Goal: Task Accomplishment & Management: Manage account settings

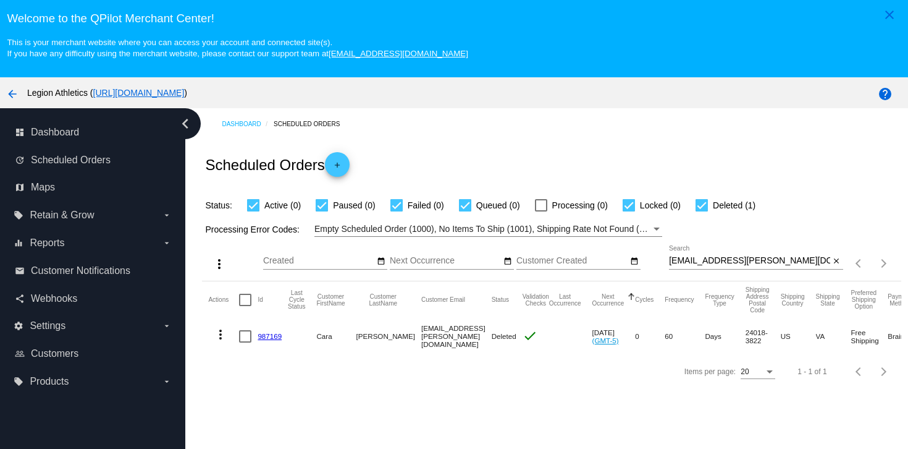
click at [272, 340] on link "987169" at bounding box center [270, 336] width 24 height 8
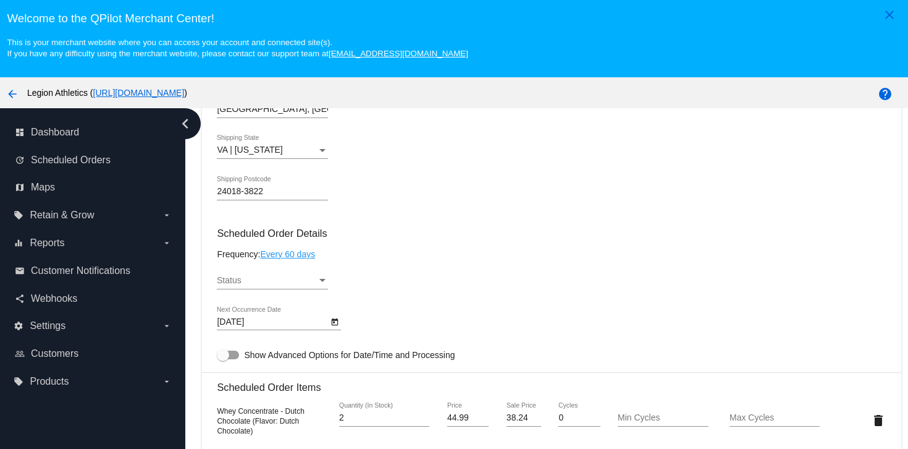
scroll to position [516, 0]
click at [277, 287] on div "Status" at bounding box center [267, 282] width 100 height 10
click at [277, 292] on span "Active" at bounding box center [272, 290] width 111 height 26
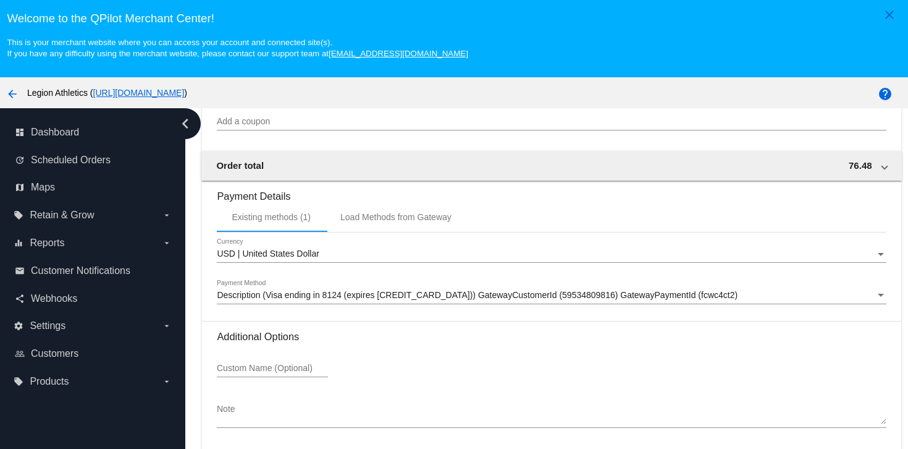
scroll to position [79, 0]
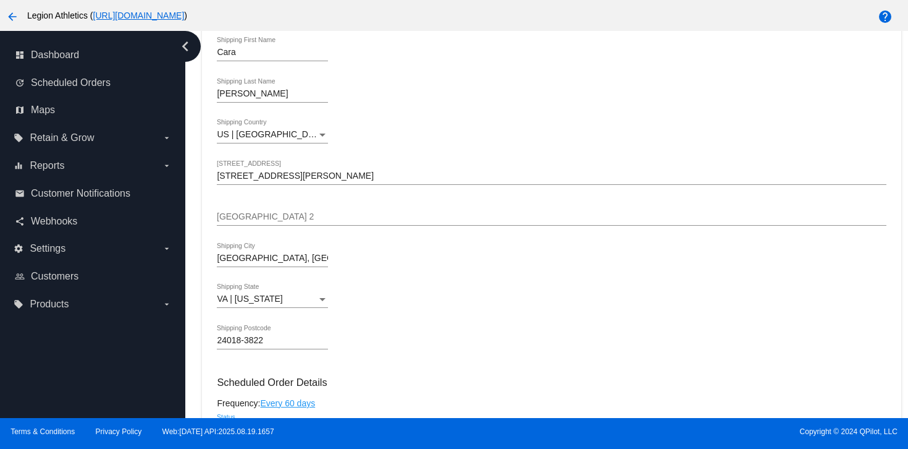
scroll to position [491, 0]
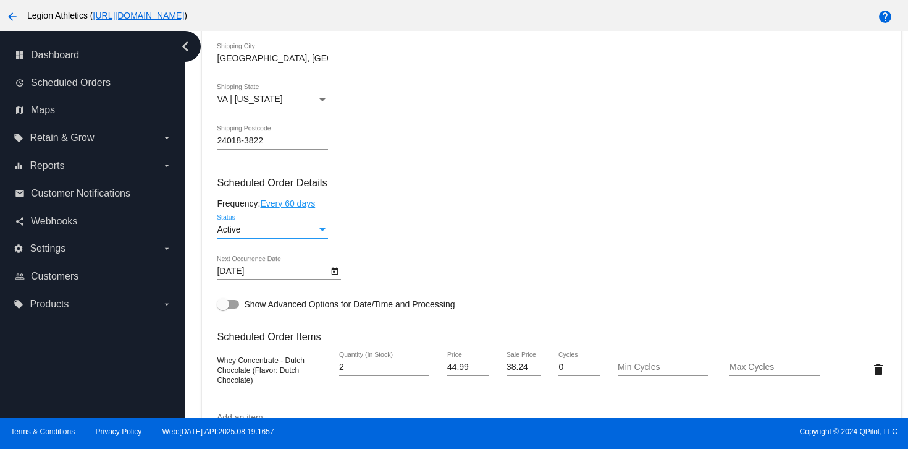
click at [300, 235] on div "Active" at bounding box center [267, 230] width 100 height 10
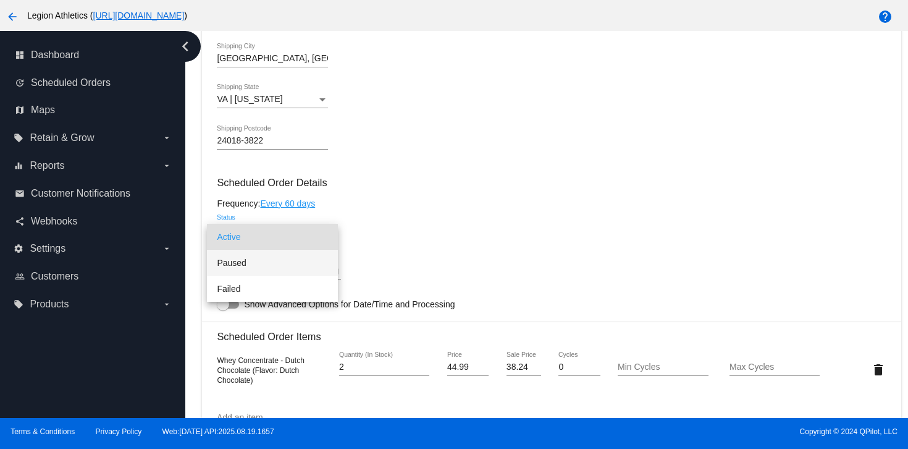
click at [278, 269] on span "Paused" at bounding box center [272, 263] width 111 height 26
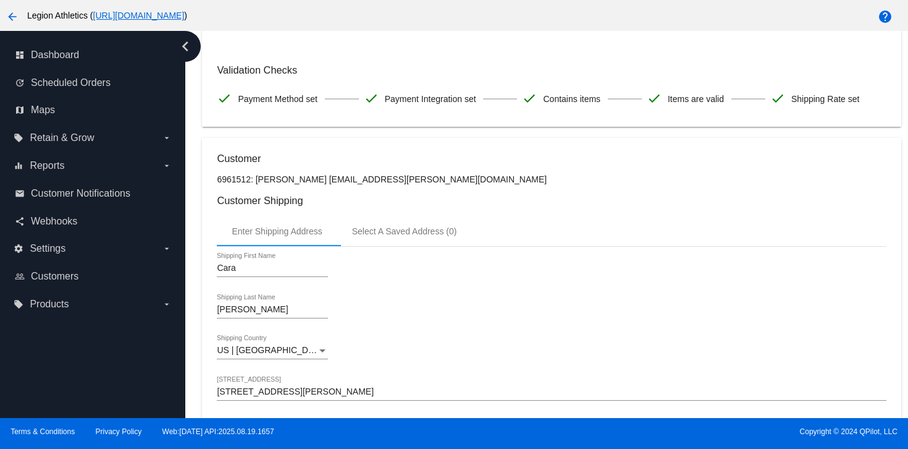
scroll to position [0, 0]
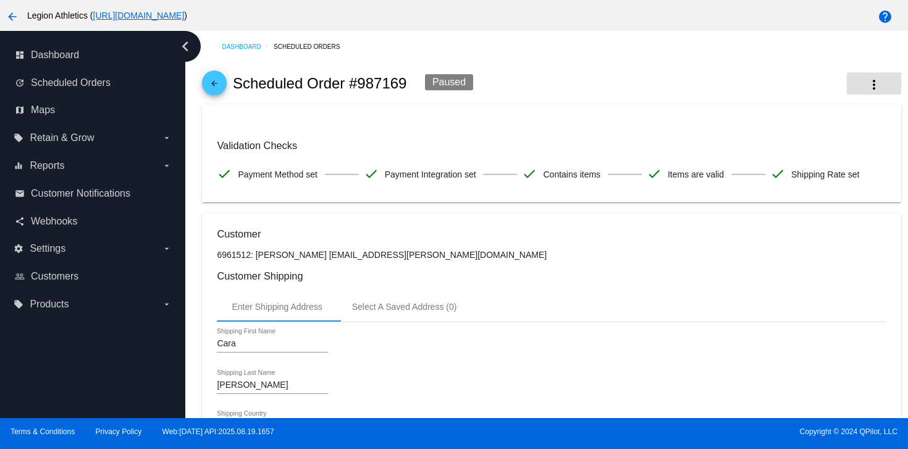
click at [878, 91] on mat-icon "more_vert" at bounding box center [874, 84] width 15 height 15
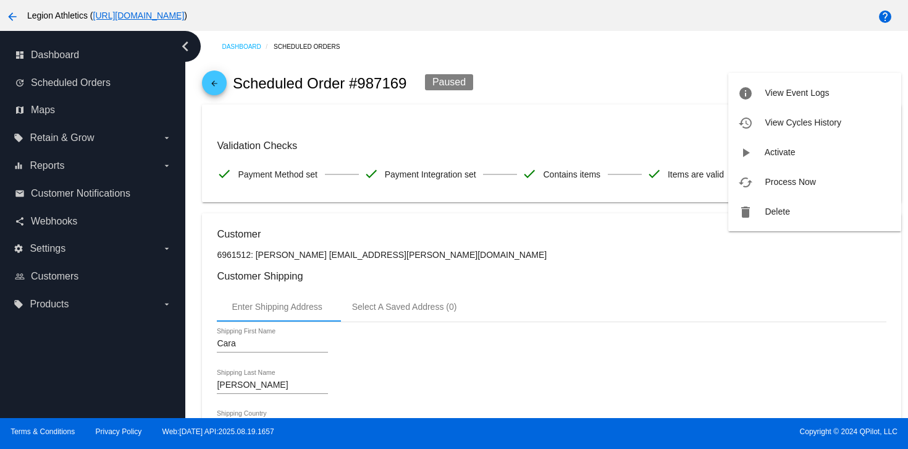
click at [494, 293] on div at bounding box center [454, 224] width 908 height 449
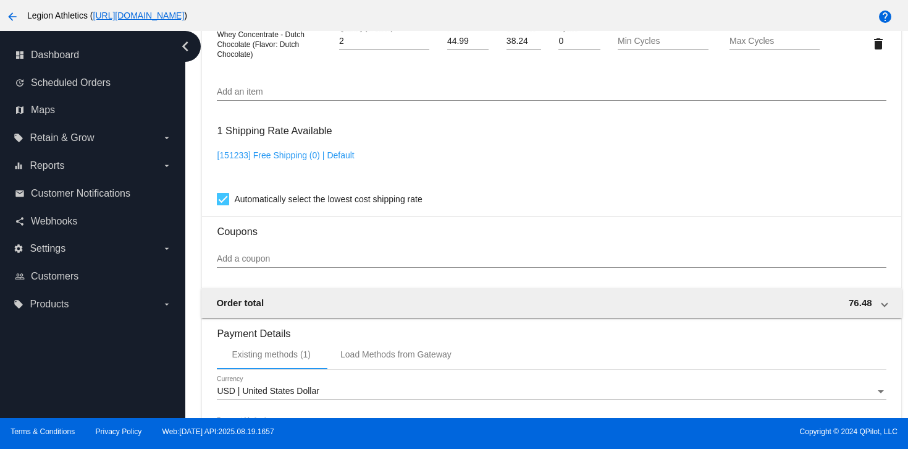
scroll to position [1042, 0]
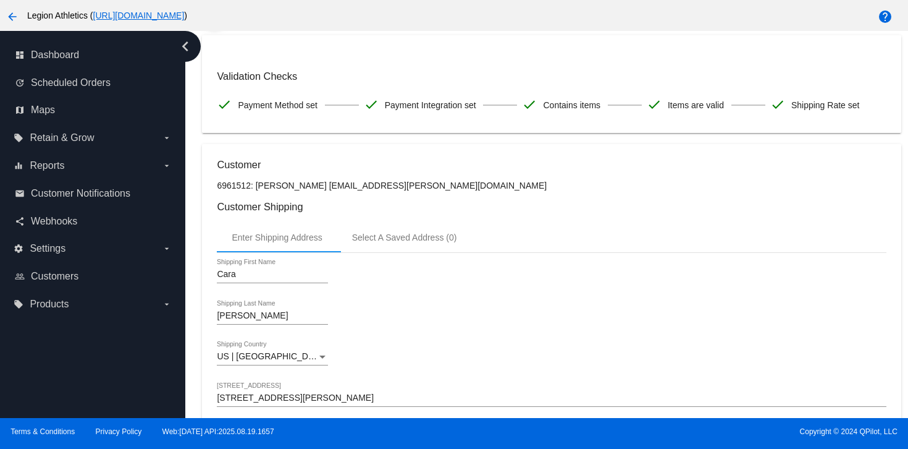
scroll to position [0, 0]
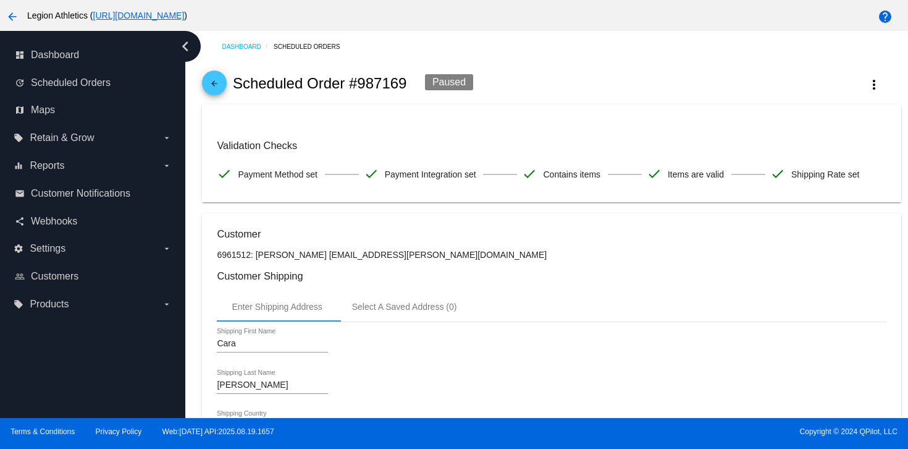
click at [205, 85] on link "arrow_back" at bounding box center [214, 82] width 25 height 25
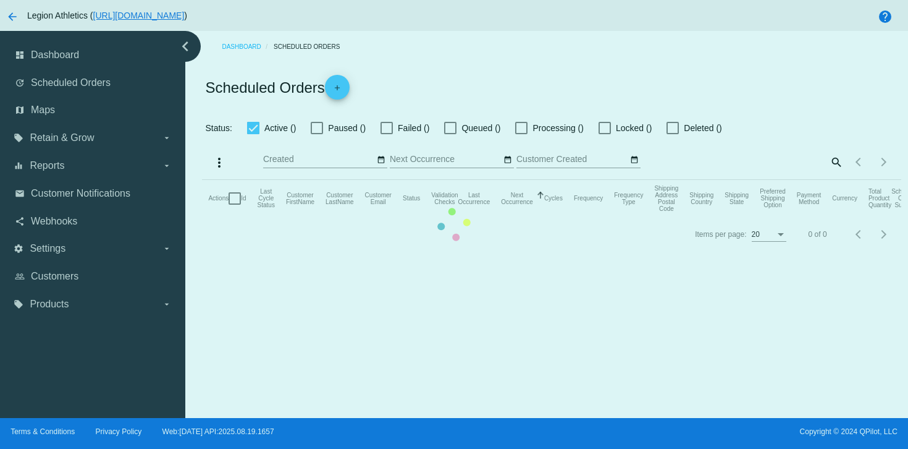
checkbox input "true"
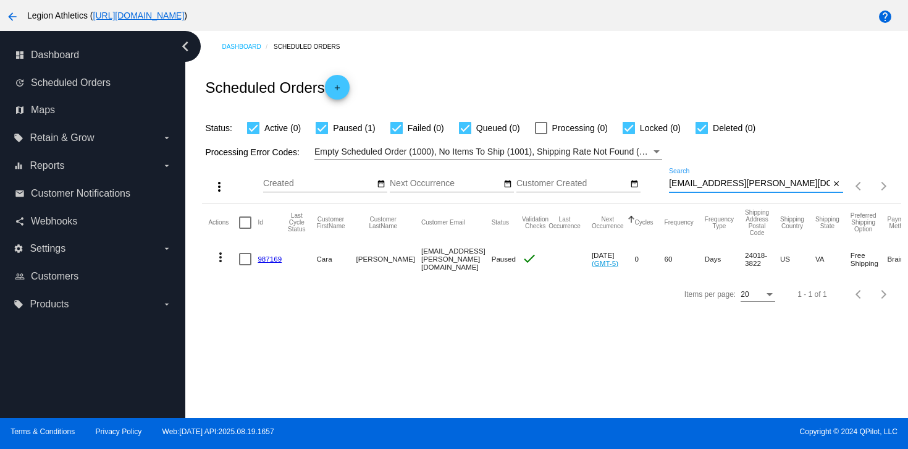
click at [742, 183] on input "rcperdue@cox.net" at bounding box center [749, 184] width 161 height 10
paste input "Kylet511@gmail.com"
type input "Kylet511@gmail.com"
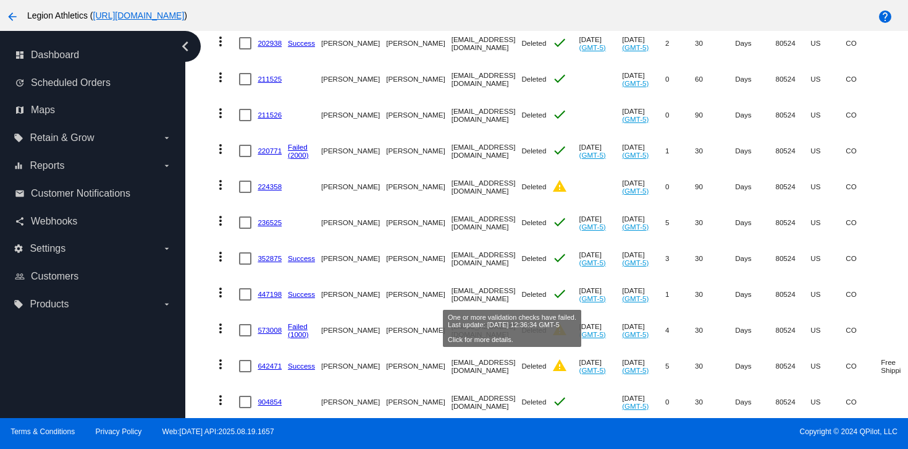
scroll to position [360, 0]
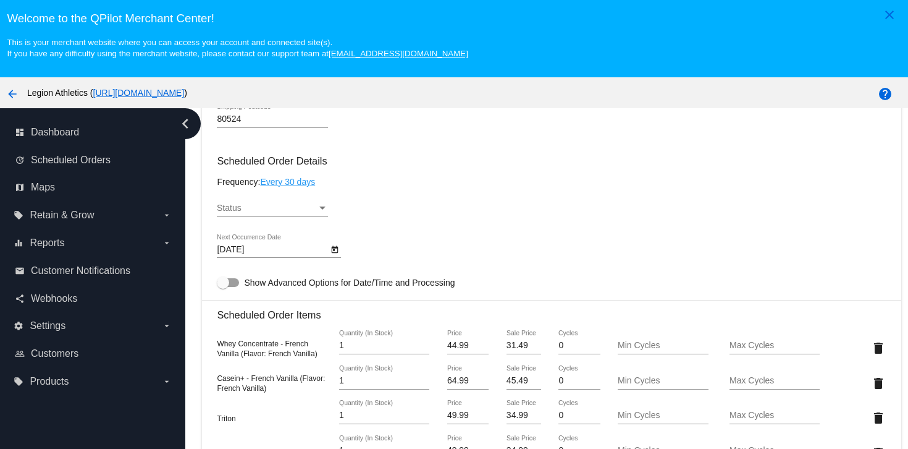
scroll to position [589, 0]
click at [322, 214] on div "Status" at bounding box center [322, 209] width 11 height 10
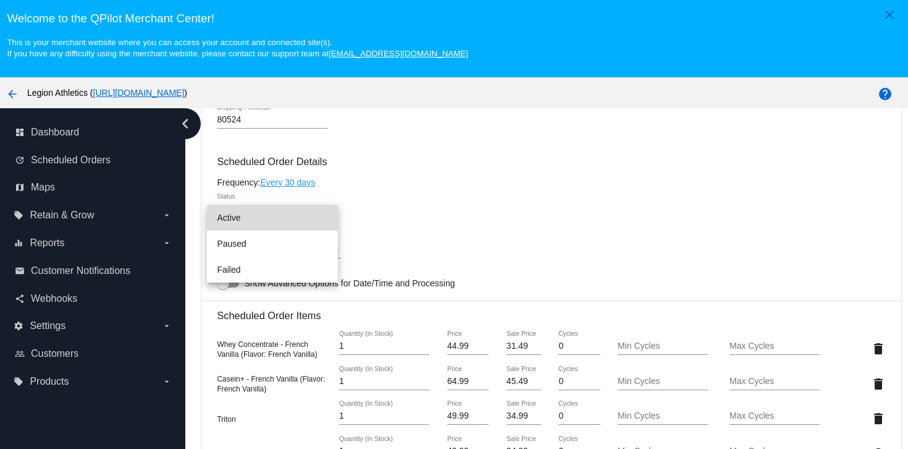
click at [298, 217] on span "Active" at bounding box center [272, 218] width 111 height 26
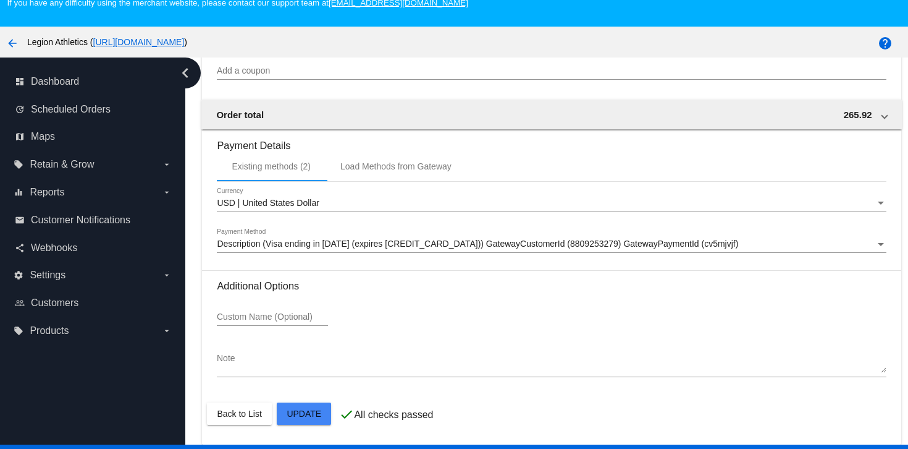
scroll to position [79, 0]
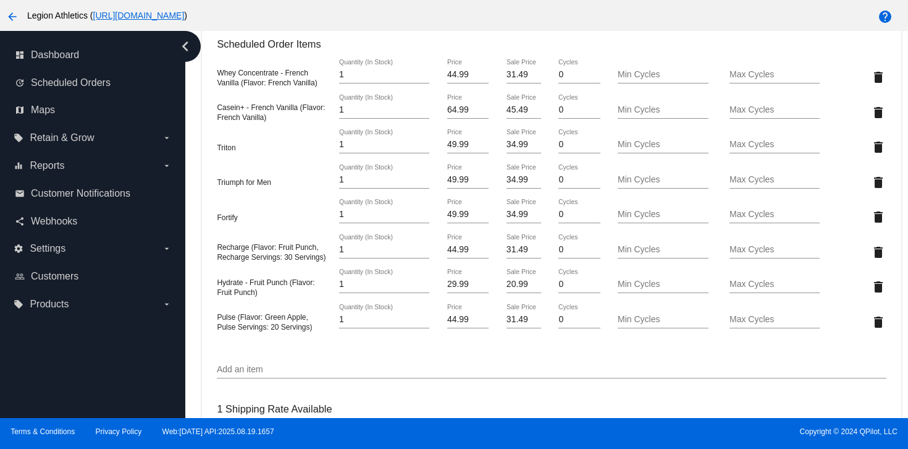
scroll to position [788, 0]
